Goal: Task Accomplishment & Management: Complete application form

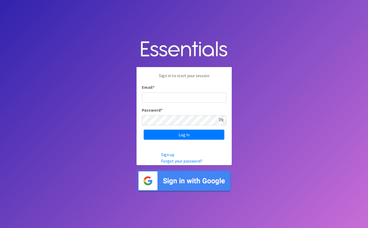
click at [170, 97] on input "Email *" at bounding box center [184, 97] width 85 height 10
type input "[EMAIL_ADDRESS][DOMAIN_NAME]"
click at [184, 134] on input "Log in" at bounding box center [184, 134] width 81 height 10
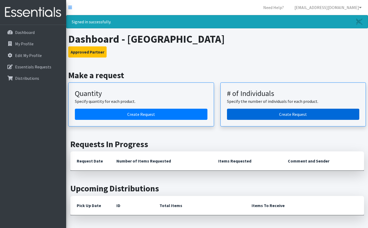
click at [269, 113] on link "Create Request" at bounding box center [293, 114] width 133 height 11
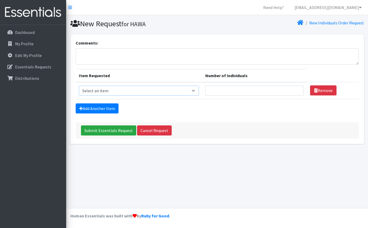
select select "11411"
click at [297, 92] on input "1" at bounding box center [254, 91] width 98 height 10
click at [240, 93] on input "1" at bounding box center [254, 91] width 98 height 10
click at [298, 89] on input "2" at bounding box center [254, 91] width 98 height 10
click at [298, 89] on input "3" at bounding box center [254, 91] width 98 height 10
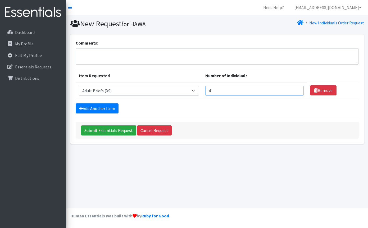
click at [298, 89] on input "4" at bounding box center [254, 91] width 98 height 10
click at [298, 89] on input "5" at bounding box center [254, 91] width 98 height 10
click at [298, 89] on input "6" at bounding box center [254, 91] width 98 height 10
click at [298, 89] on input "7" at bounding box center [254, 91] width 98 height 10
click at [298, 89] on input "8" at bounding box center [254, 91] width 98 height 10
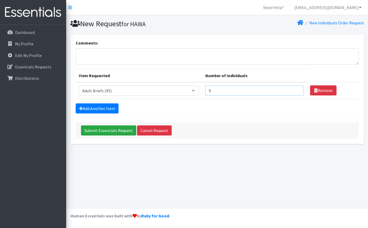
click at [298, 89] on input "9" at bounding box center [254, 91] width 98 height 10
type input "10"
click at [298, 89] on input "10" at bounding box center [254, 91] width 98 height 10
click at [87, 109] on link "Add Another Item" at bounding box center [97, 108] width 43 height 10
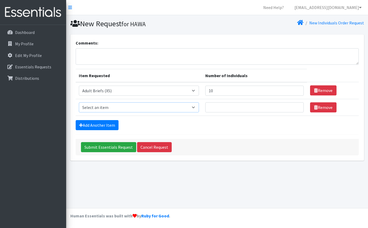
select select "5277"
click at [280, 108] on input "Number of Individuals" at bounding box center [254, 107] width 98 height 10
type input "10"
click at [111, 123] on link "Add Another Item" at bounding box center [97, 125] width 43 height 10
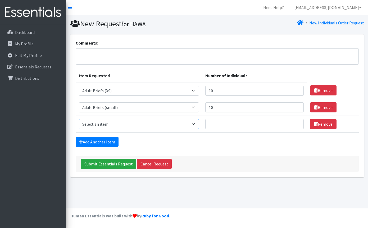
select select "4633"
click at [220, 124] on input "Number of Individuals" at bounding box center [254, 124] width 98 height 10
type input "10"
click at [105, 141] on link "Add Another Item" at bounding box center [97, 142] width 43 height 10
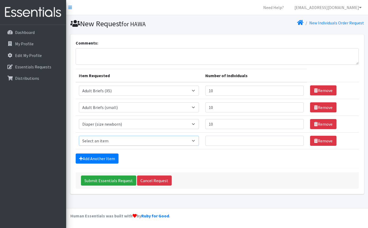
select select "4634"
click at [222, 138] on input "Number of Individuals" at bounding box center [254, 141] width 98 height 10
type input "10"
click at [102, 158] on link "Add Another Item" at bounding box center [97, 158] width 43 height 10
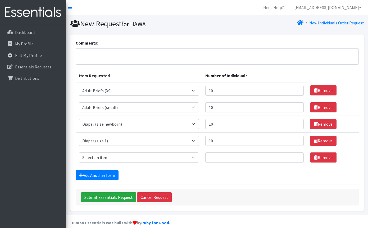
scroll to position [7, 0]
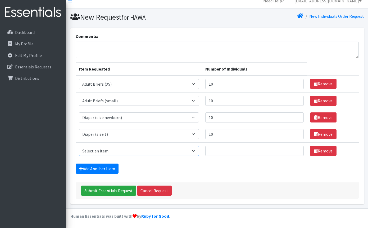
select select "4635"
click at [216, 149] on input "Number of Individuals" at bounding box center [254, 151] width 98 height 10
type input "10"
click at [104, 168] on link "Add Another Item" at bounding box center [97, 168] width 43 height 10
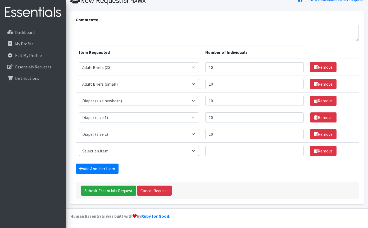
select select "5868"
click at [216, 150] on input "Number of Individuals" at bounding box center [254, 151] width 98 height 10
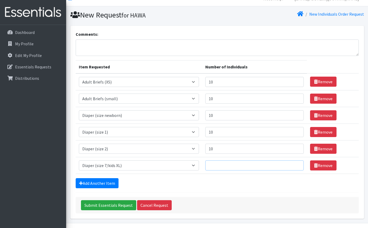
scroll to position [8, 0]
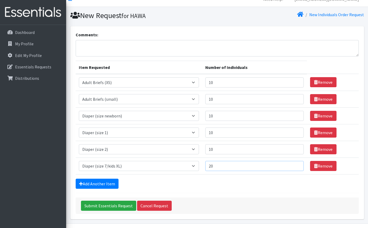
type input "20"
click at [148, 187] on div "Add Another Item" at bounding box center [217, 183] width 283 height 10
click at [95, 184] on link "Add Another Item" at bounding box center [97, 183] width 43 height 10
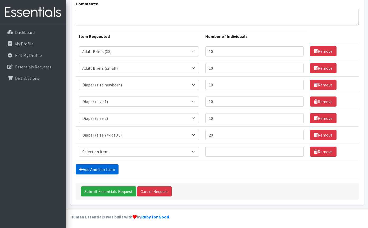
scroll to position [40, 0]
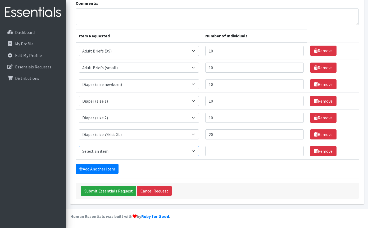
select select "5866"
click at [221, 149] on input "Number of Individuals" at bounding box center [254, 151] width 98 height 10
click at [222, 150] on input "Number of Individuals" at bounding box center [254, 151] width 98 height 10
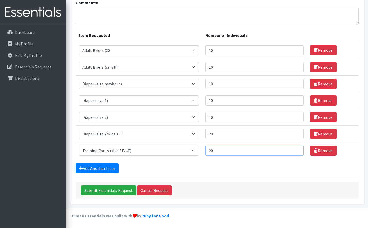
scroll to position [40, 0]
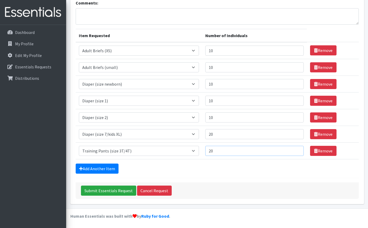
type input "20"
click at [215, 178] on form "Comments: Item Requested Number of Individuals Item Requested Select an item Ad…" at bounding box center [217, 99] width 283 height 199
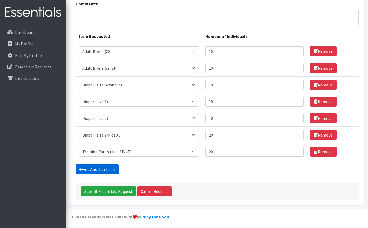
click at [108, 170] on link "Add Another Item" at bounding box center [97, 169] width 43 height 10
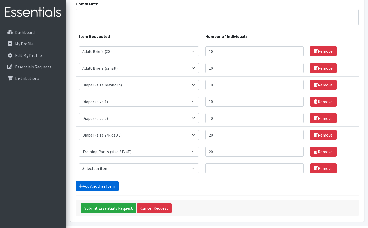
scroll to position [57, 0]
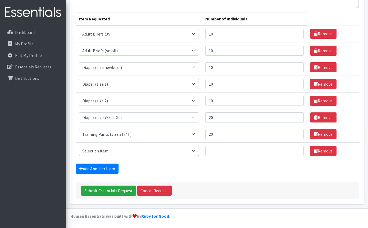
select select "12686"
click at [213, 150] on input "Number of Individuals" at bounding box center [254, 151] width 98 height 10
click at [217, 151] on input "Number of Individuals" at bounding box center [254, 151] width 98 height 10
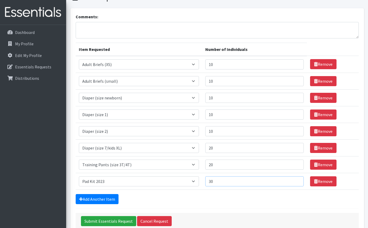
scroll to position [30, 0]
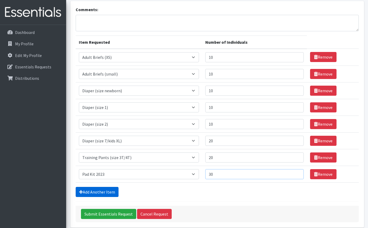
type input "30"
click at [107, 192] on link "Add Another Item" at bounding box center [97, 192] width 43 height 10
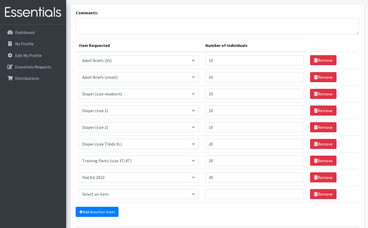
scroll to position [29, 0]
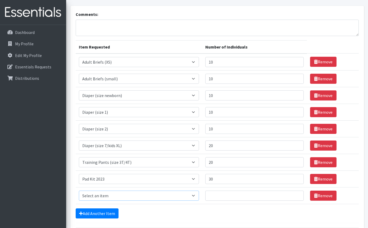
select select "4665"
click at [221, 196] on input "Number of Individuals" at bounding box center [254, 195] width 98 height 10
type input "30"
click at [178, 218] on form "Comments: Item Requested Number of Individuals Item Requested Select an item Ad…" at bounding box center [217, 127] width 283 height 232
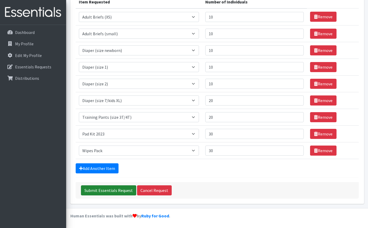
scroll to position [73, 0]
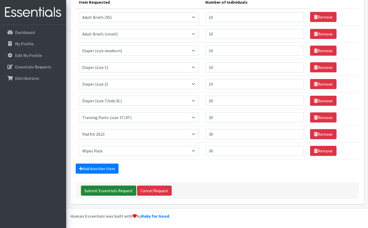
click at [101, 191] on input "Submit Essentials Request" at bounding box center [108, 190] width 55 height 10
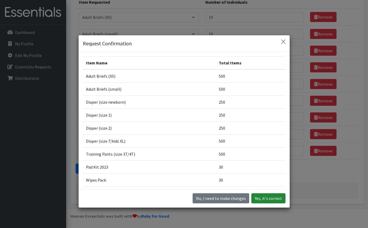
click at [273, 198] on button "Yes, it's correct" at bounding box center [268, 198] width 34 height 10
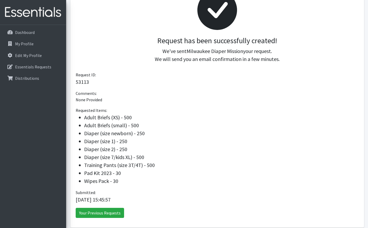
scroll to position [91, 0]
